Goal: Information Seeking & Learning: Understand process/instructions

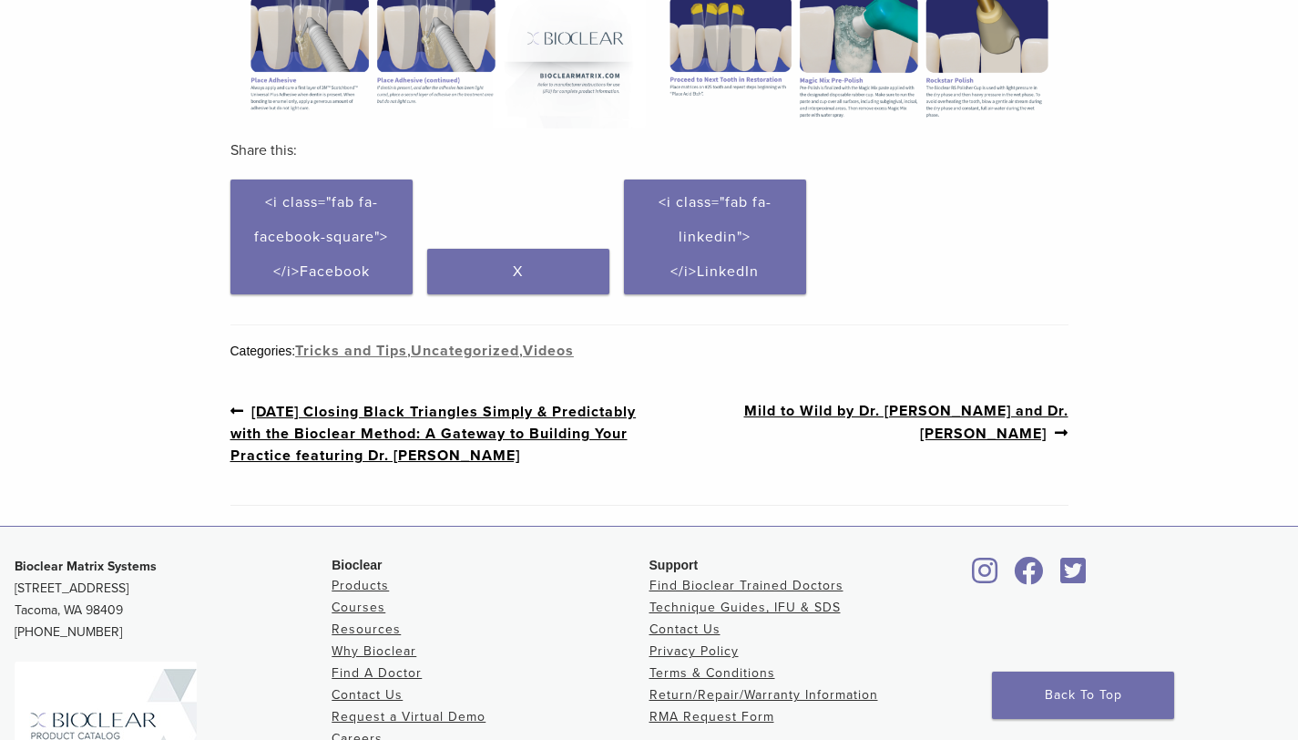
scroll to position [811, 0]
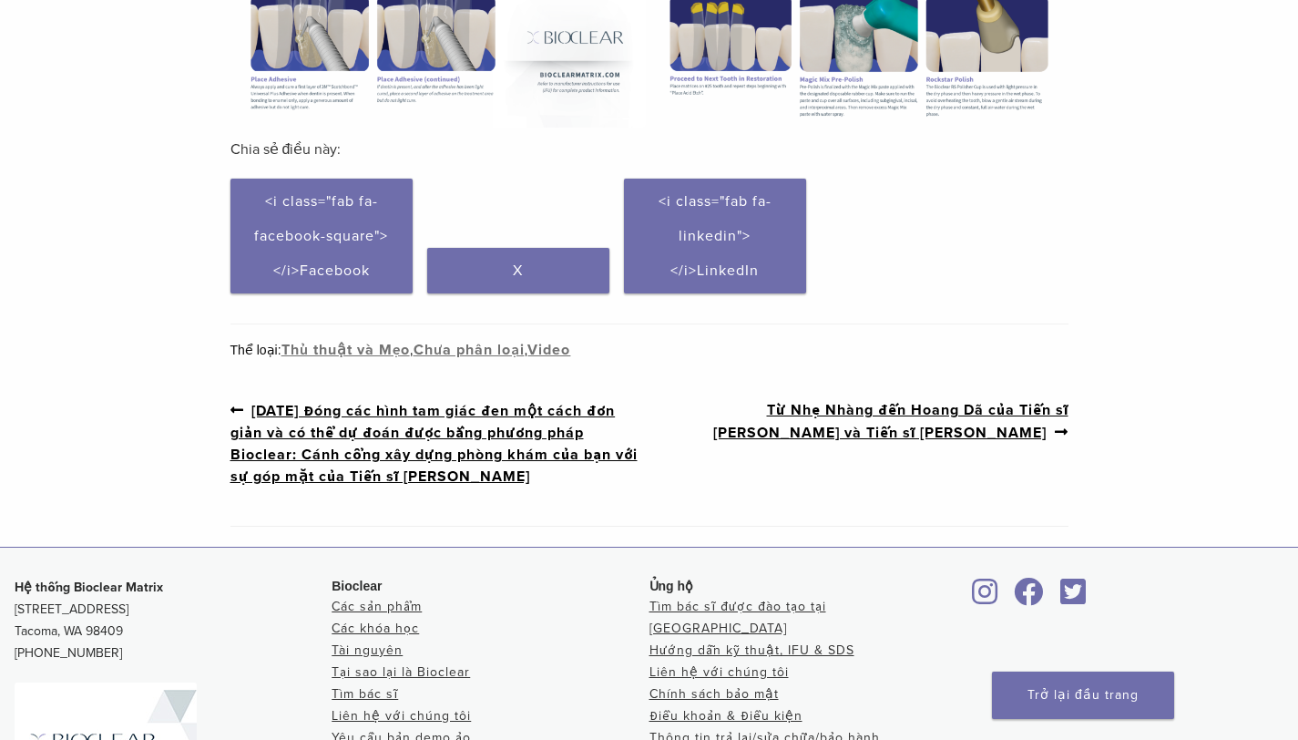
click at [477, 454] on font "[DATE] Đóng các hình tam giác đen một cách đơn giản và có thể dự đoán được bằng…" at bounding box center [433, 444] width 407 height 84
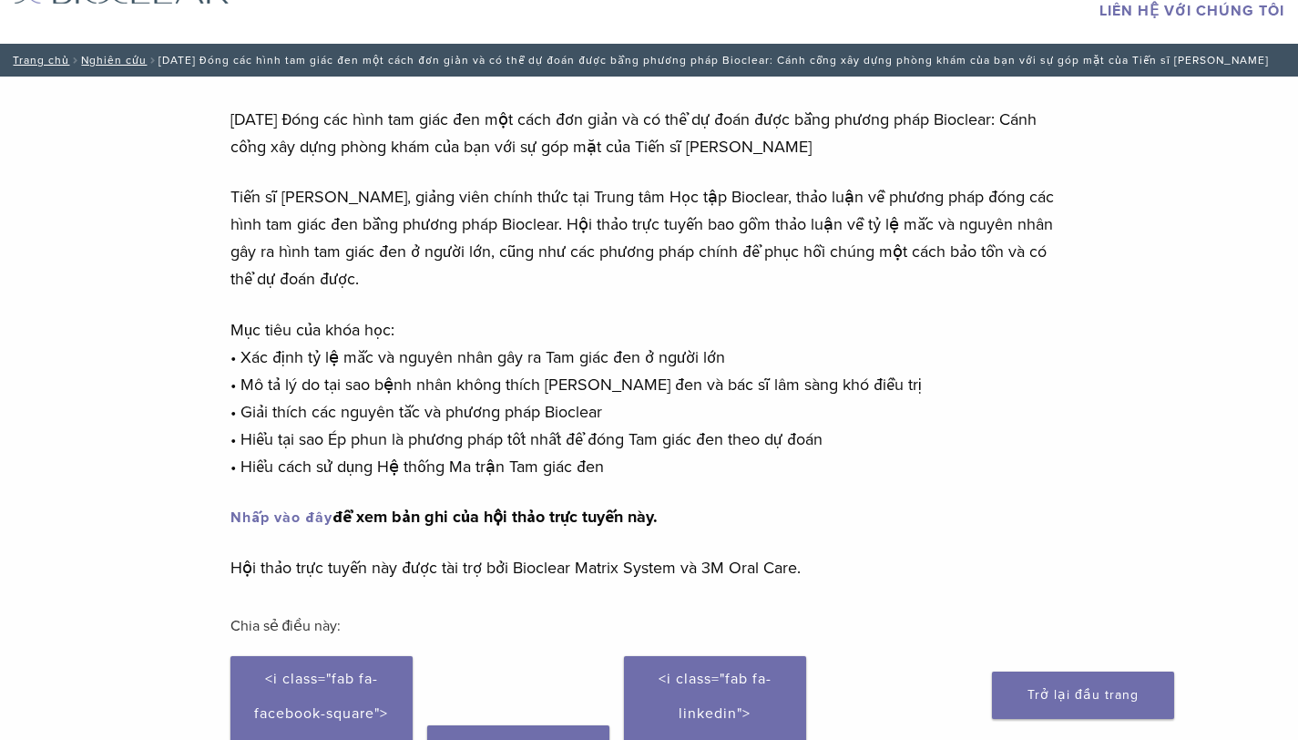
scroll to position [97, 0]
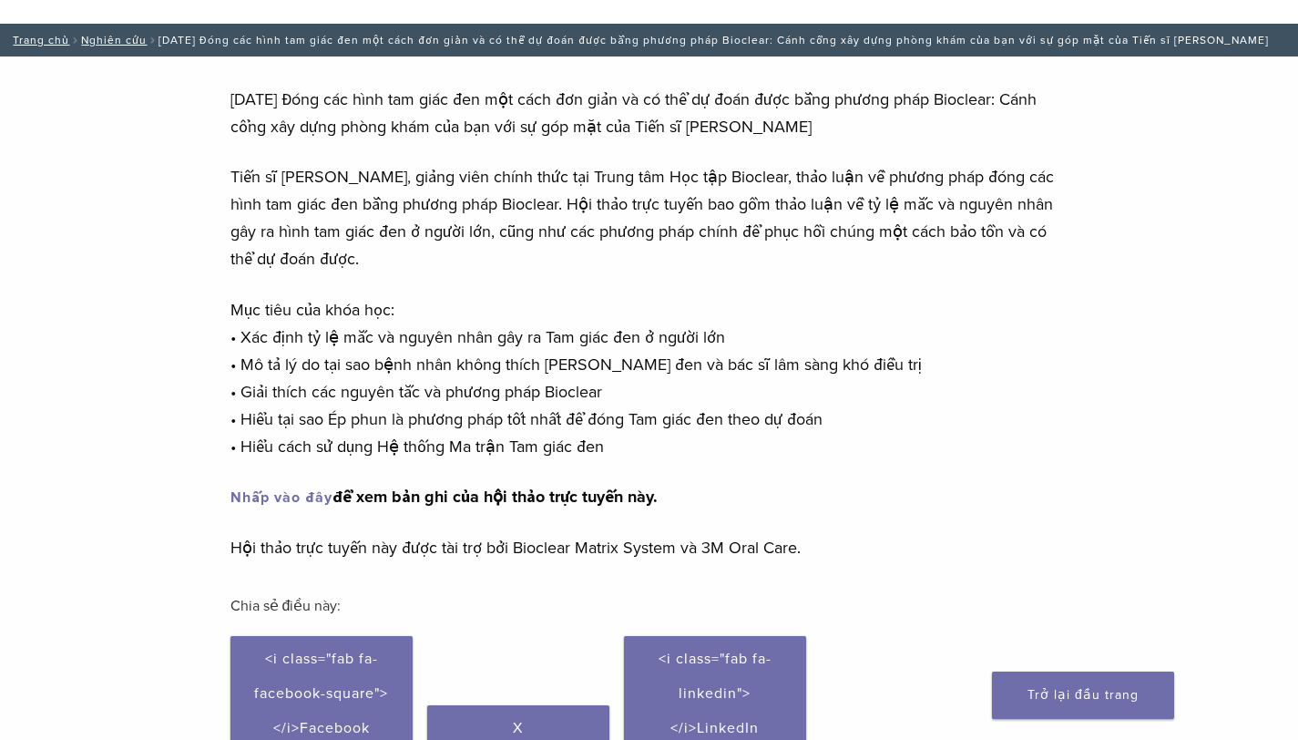
click at [290, 495] on font "Nhấp vào đây" at bounding box center [281, 497] width 102 height 18
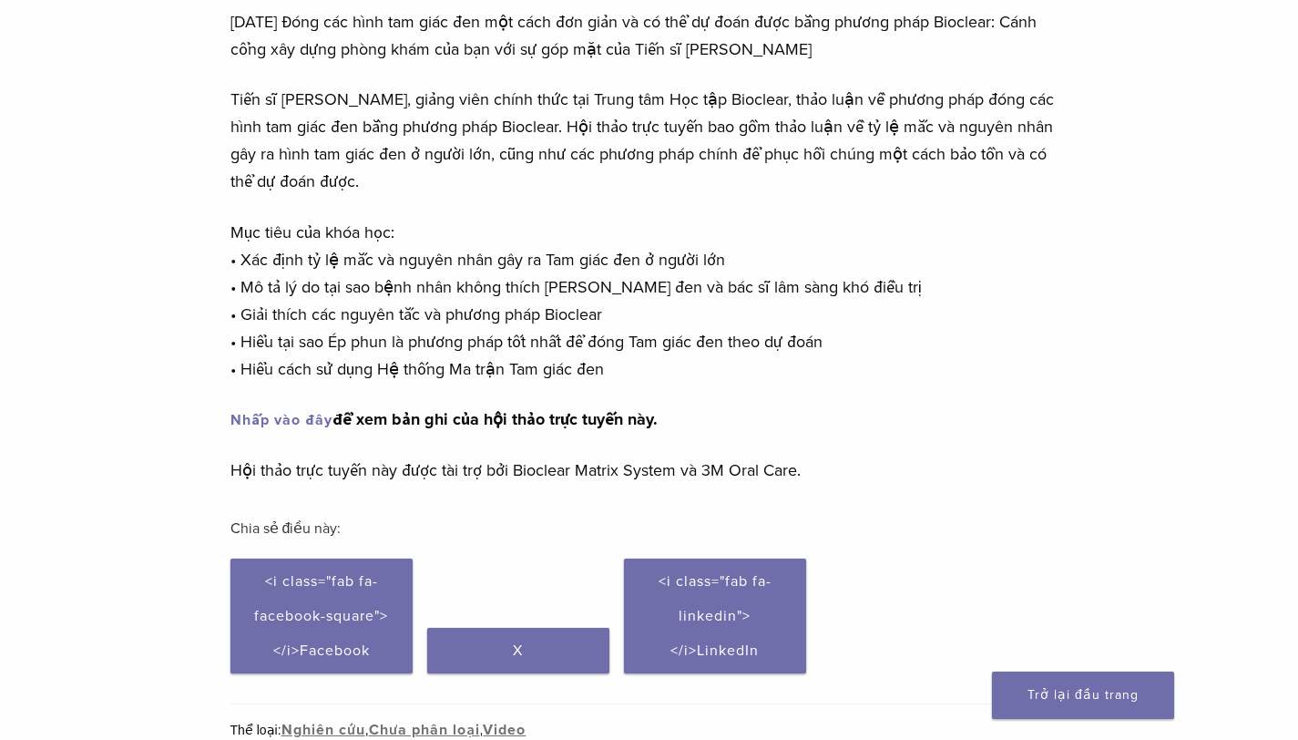
scroll to position [46, 0]
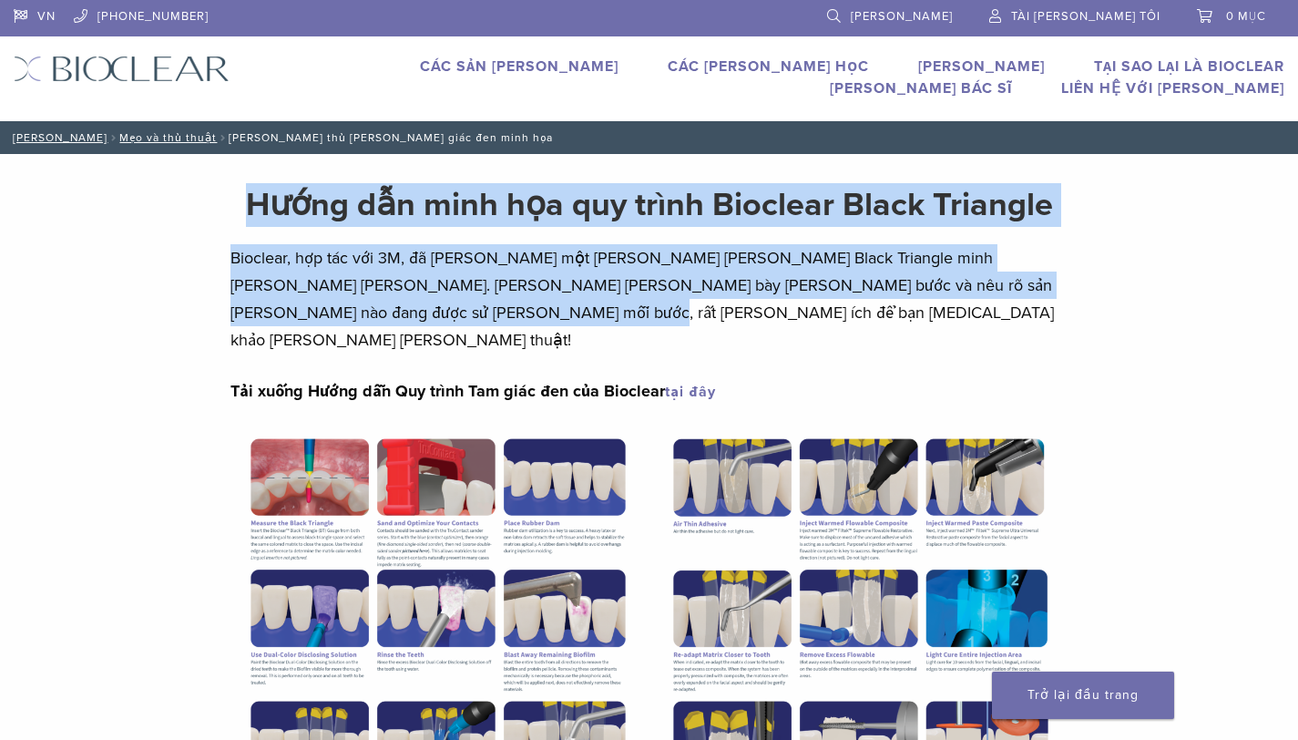
drag, startPoint x: 225, startPoint y: 193, endPoint x: 350, endPoint y: 313, distance: 173.3
copy div "Hướng dẫn minh họa quy trình Bioclear Black Triangle Bioclear, hợp tác với 3M, …"
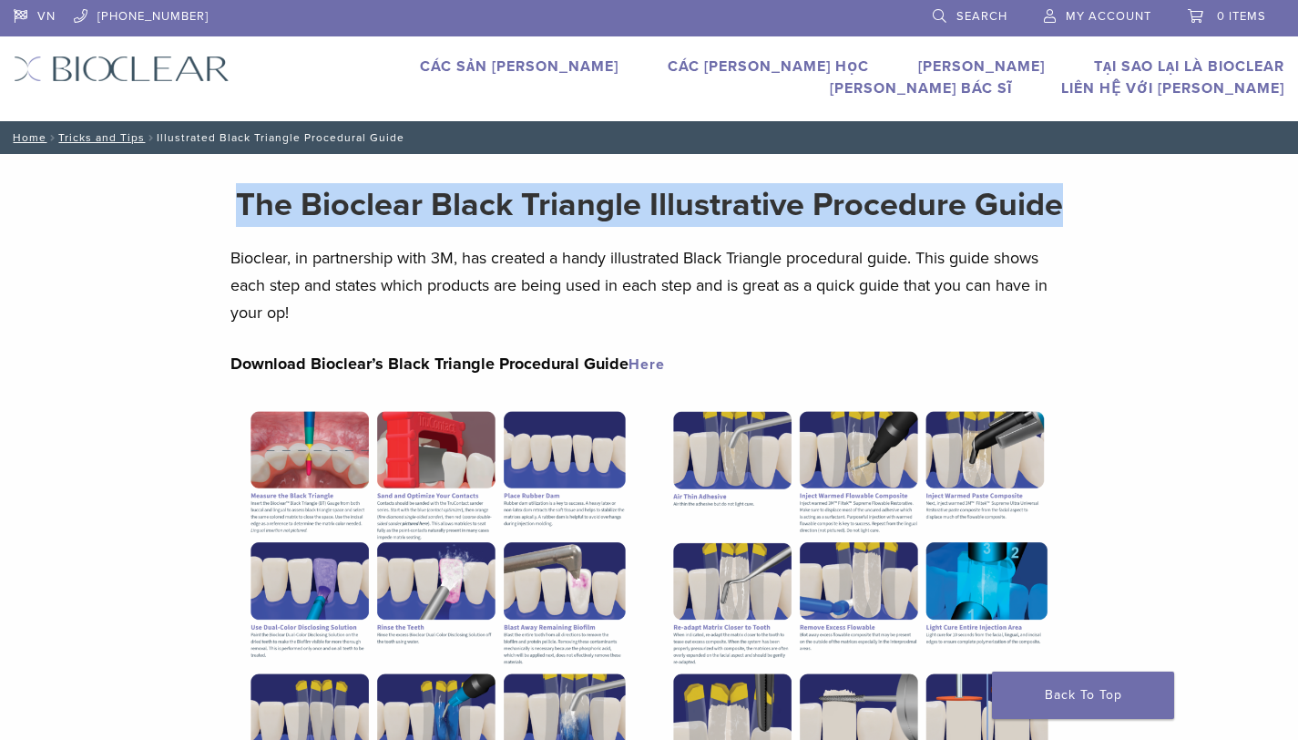
click at [445, 240] on div "The Bioclear Black Triangle Illustrative Procedure Guide Bioclear, in partnersh…" at bounding box center [649, 633] width 838 height 959
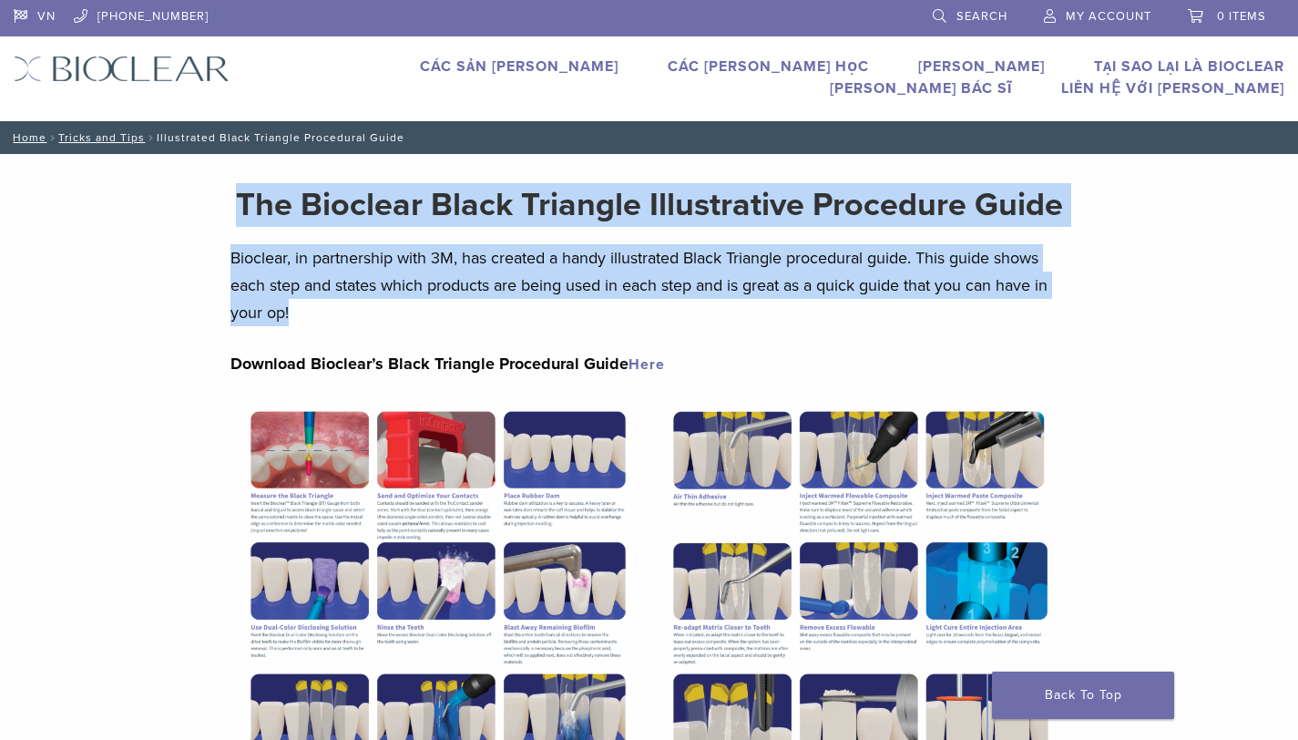
drag, startPoint x: 230, startPoint y: 190, endPoint x: 342, endPoint y: 316, distance: 168.4
click at [342, 316] on div "The Bioclear Black Triangle Illustrative Procedure Guide Bioclear, in partnersh…" at bounding box center [649, 633] width 838 height 959
copy div "The Bioclear Black Triangle Illustrative Procedure Guide Bioclear, in partnersh…"
